Goal: Task Accomplishment & Management: Use online tool/utility

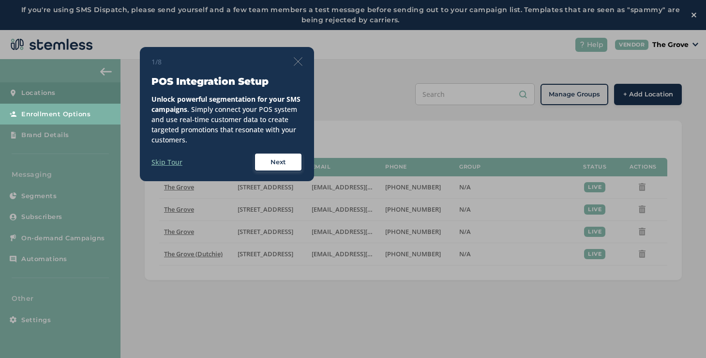
click at [294, 63] on img at bounding box center [298, 61] width 9 height 9
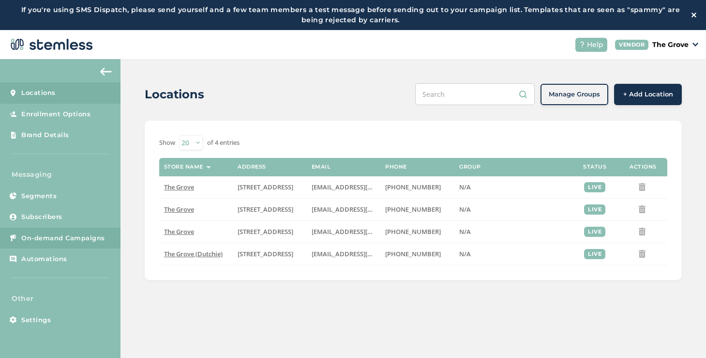
click at [62, 230] on link "On-demand Campaigns" at bounding box center [60, 237] width 120 height 21
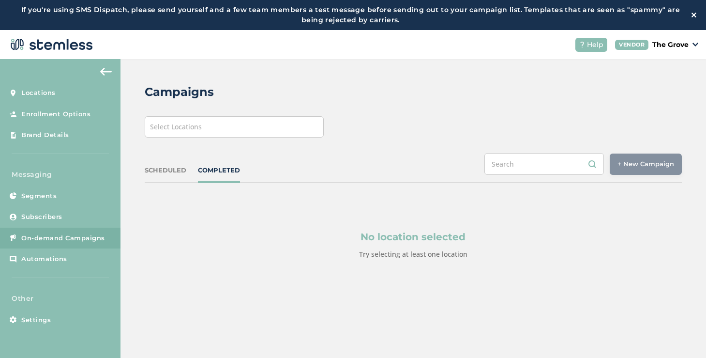
click at [212, 135] on div "Select Locations" at bounding box center [234, 126] width 179 height 21
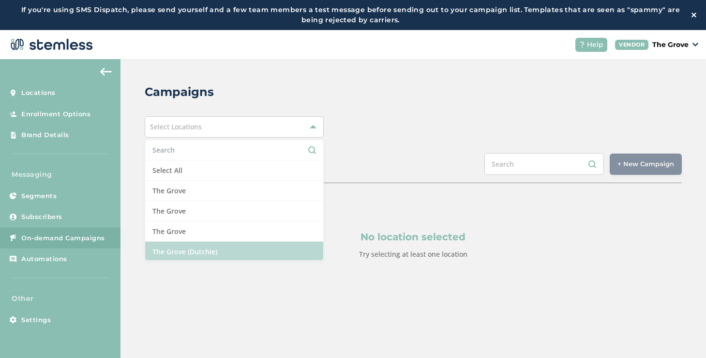
click at [167, 246] on li "The Grove (Dutchie)" at bounding box center [234, 251] width 178 height 20
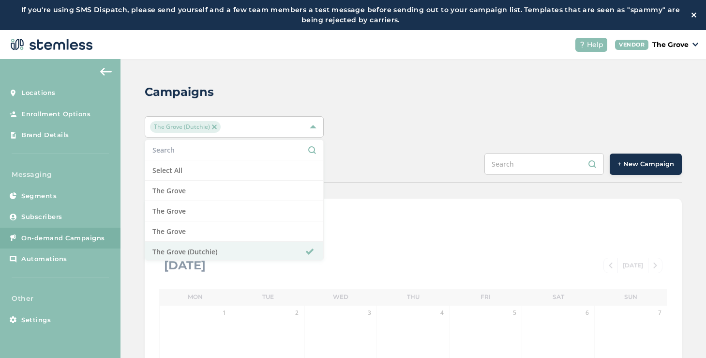
click at [614, 170] on button "+ New Campaign" at bounding box center [646, 163] width 72 height 21
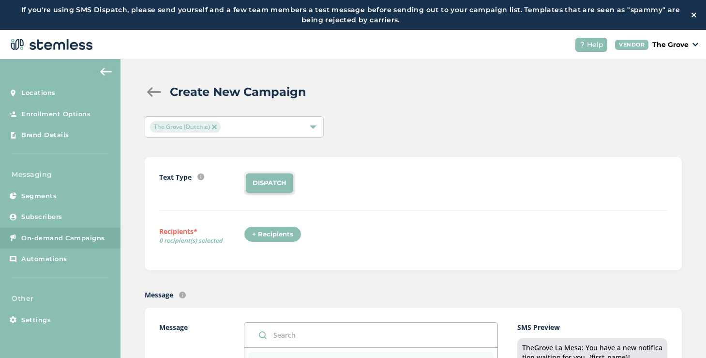
click at [266, 233] on div "+ Recipients" at bounding box center [273, 234] width 58 height 16
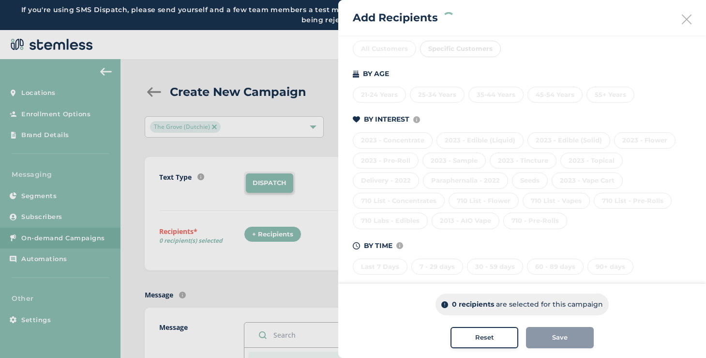
scroll to position [127, 0]
click at [529, 219] on div "710 - Pre-Rolls" at bounding box center [535, 216] width 64 height 16
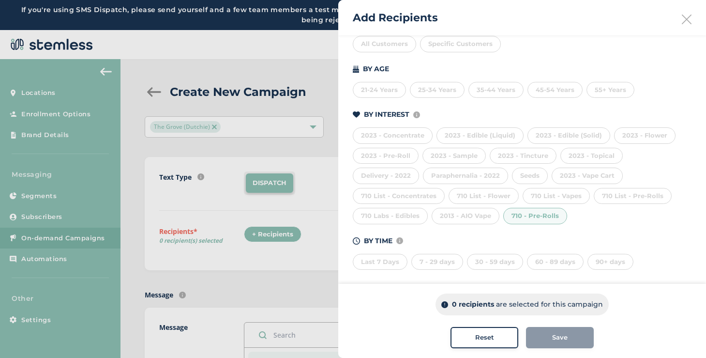
click at [612, 200] on div "710 List - Pre-Rolls" at bounding box center [633, 196] width 78 height 16
click at [685, 16] on icon at bounding box center [687, 20] width 10 height 10
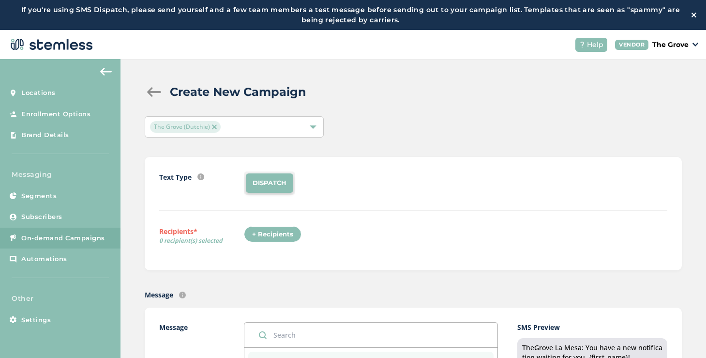
scroll to position [146, 0]
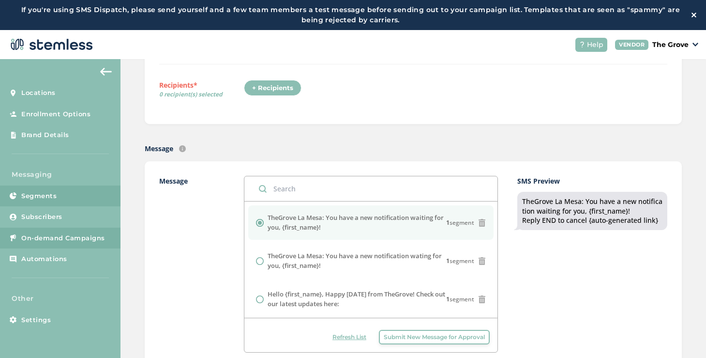
click at [85, 201] on link "Segments" at bounding box center [60, 195] width 120 height 21
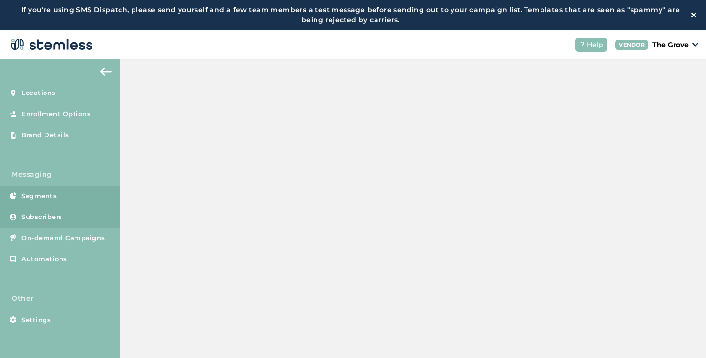
click at [83, 218] on link "Subscribers" at bounding box center [60, 216] width 120 height 21
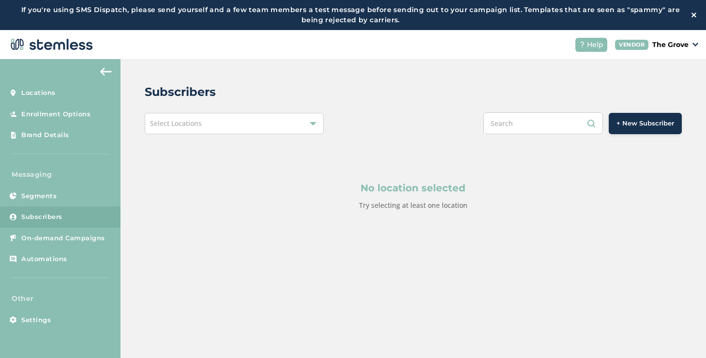
click at [195, 130] on div "Select Locations" at bounding box center [234, 123] width 179 height 21
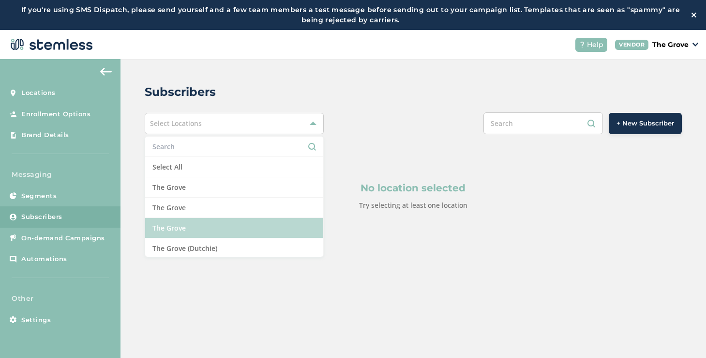
click at [177, 236] on li "The Grove" at bounding box center [234, 228] width 178 height 20
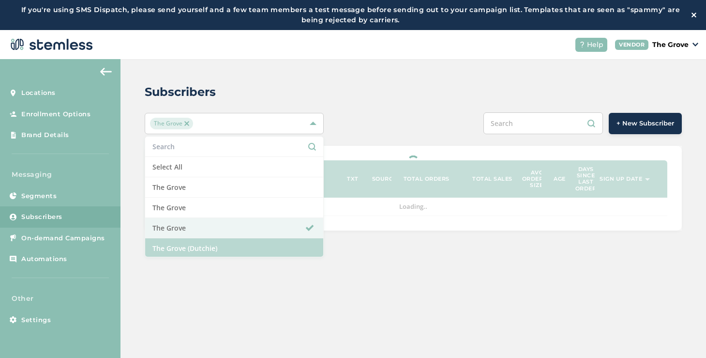
click at [178, 243] on li "The Grove (Dutchie)" at bounding box center [234, 248] width 178 height 20
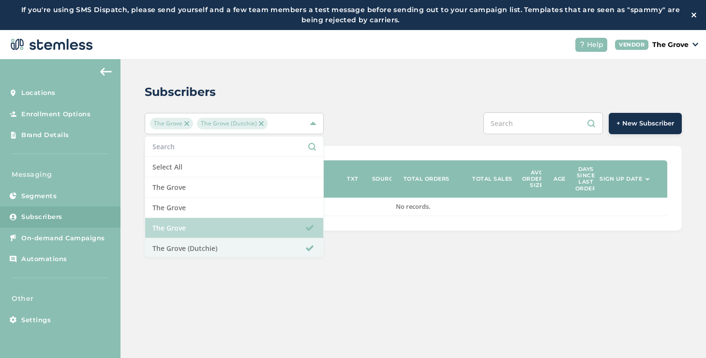
click at [178, 237] on li "The Grove" at bounding box center [234, 228] width 178 height 20
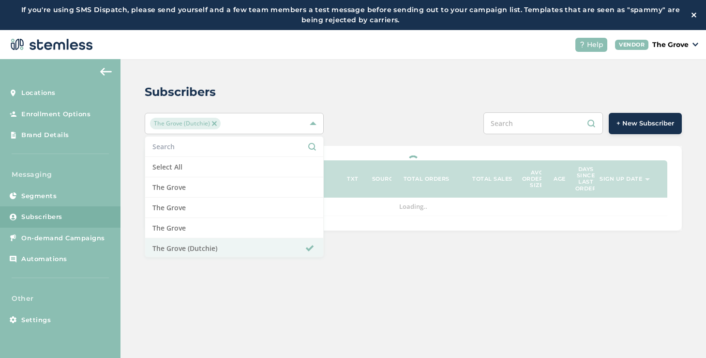
click at [429, 127] on div "+ New Subscriber" at bounding box center [525, 123] width 314 height 22
